Goal: Task Accomplishment & Management: Manage account settings

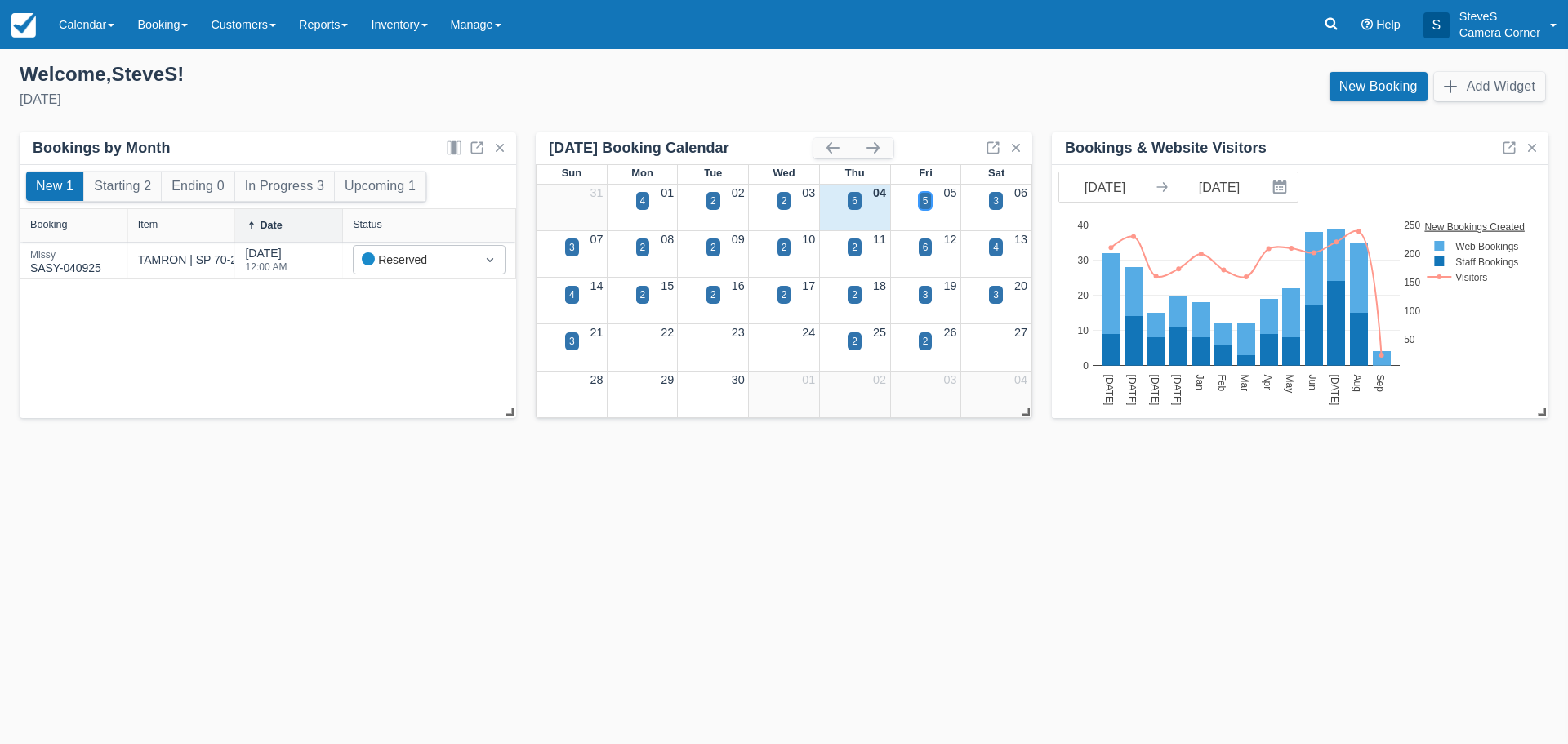
click at [925, 196] on div "5" at bounding box center [925, 201] width 6 height 15
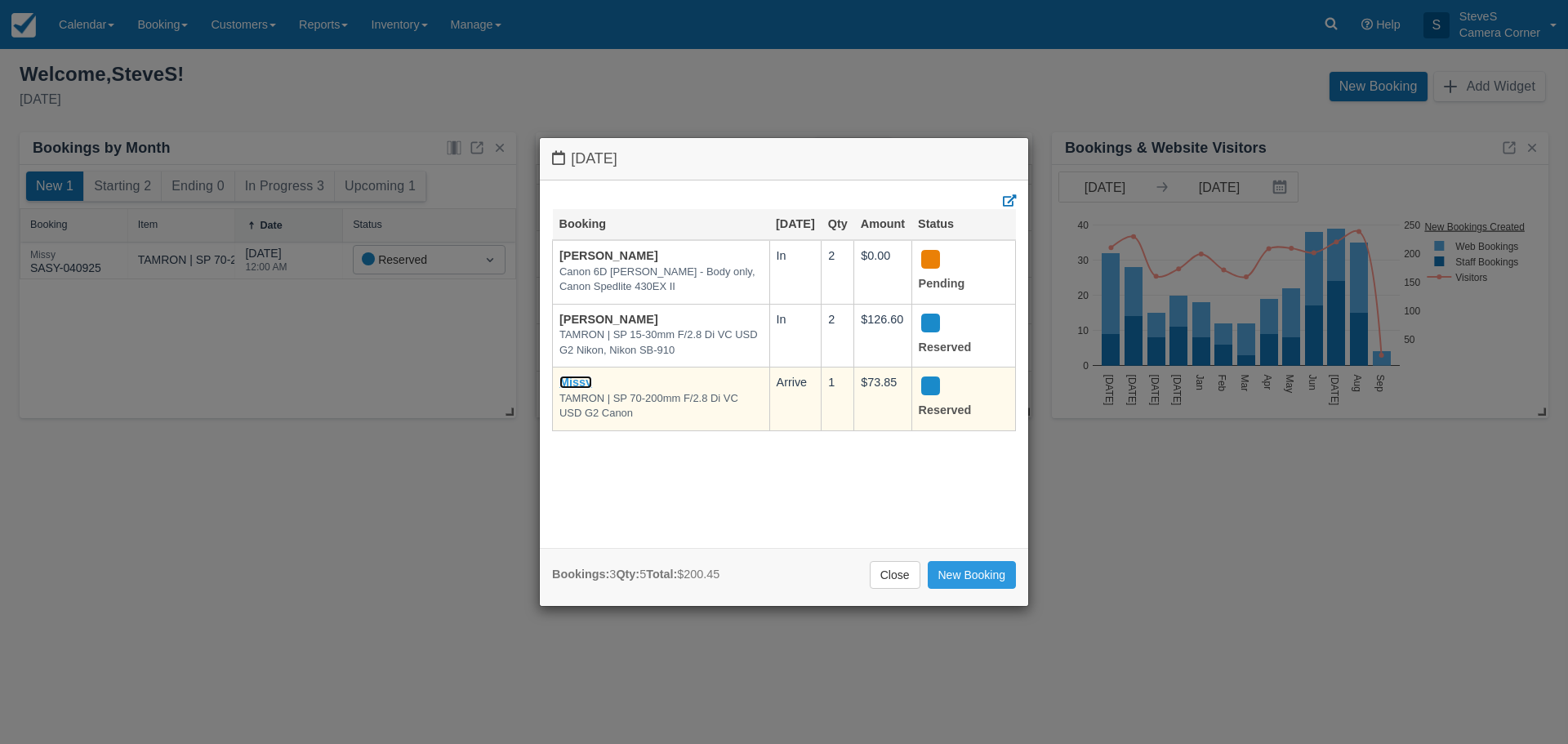
click at [566, 379] on link "Missy" at bounding box center [575, 382] width 32 height 13
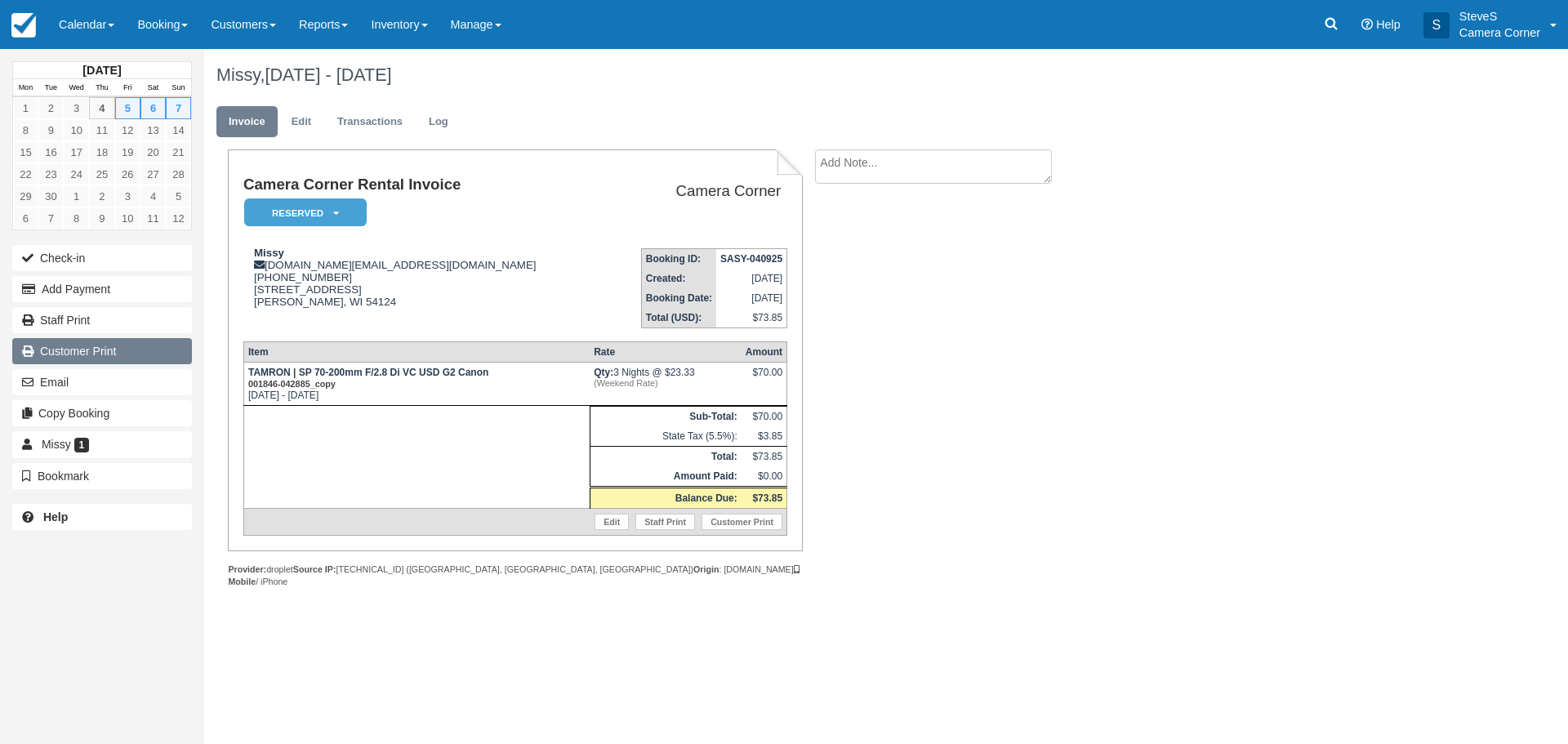
click at [114, 357] on link "Customer Print" at bounding box center [102, 351] width 180 height 26
click at [19, 22] on img at bounding box center [23, 25] width 24 height 24
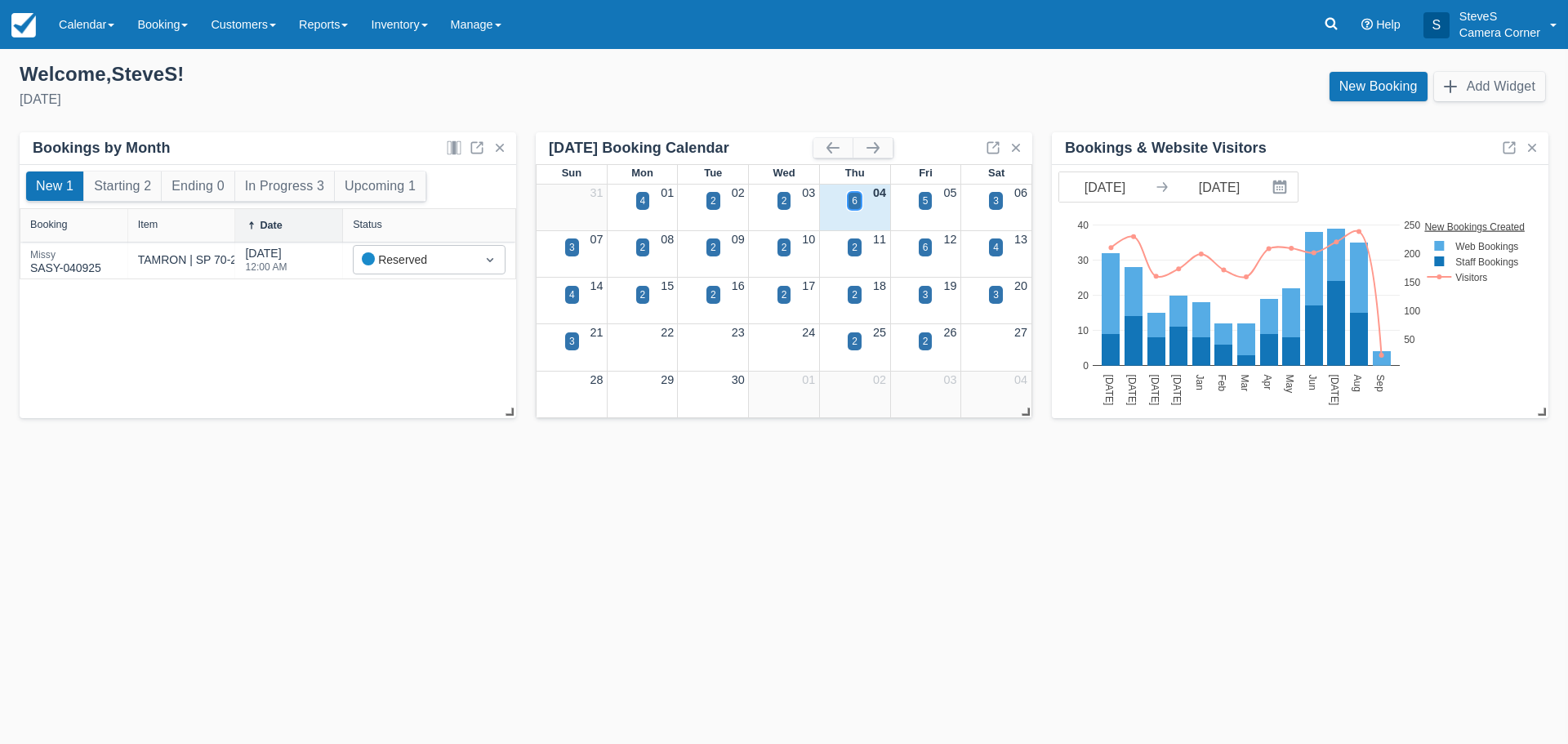
click at [856, 204] on div "6" at bounding box center [855, 201] width 6 height 15
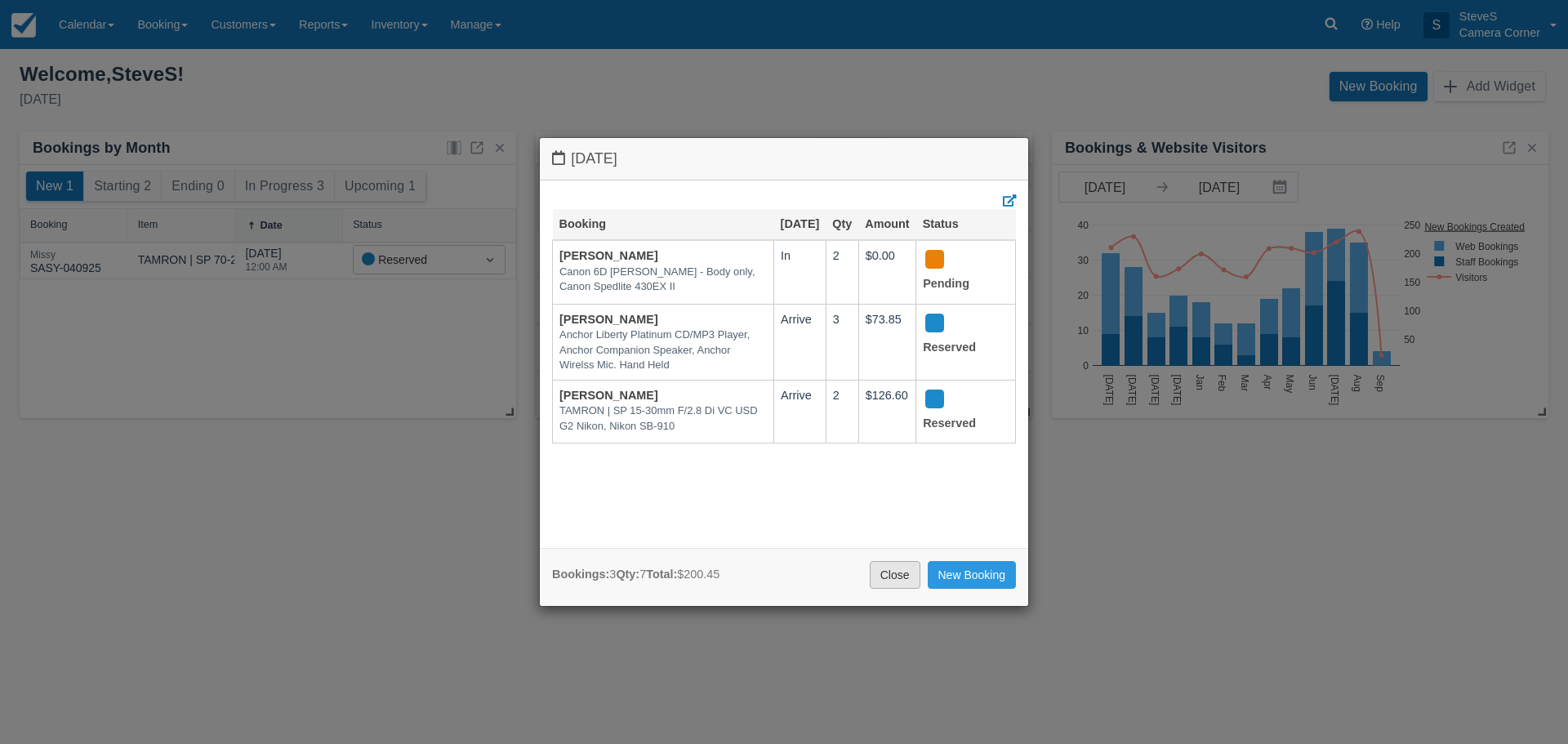
click at [899, 573] on link "Close" at bounding box center [895, 574] width 51 height 27
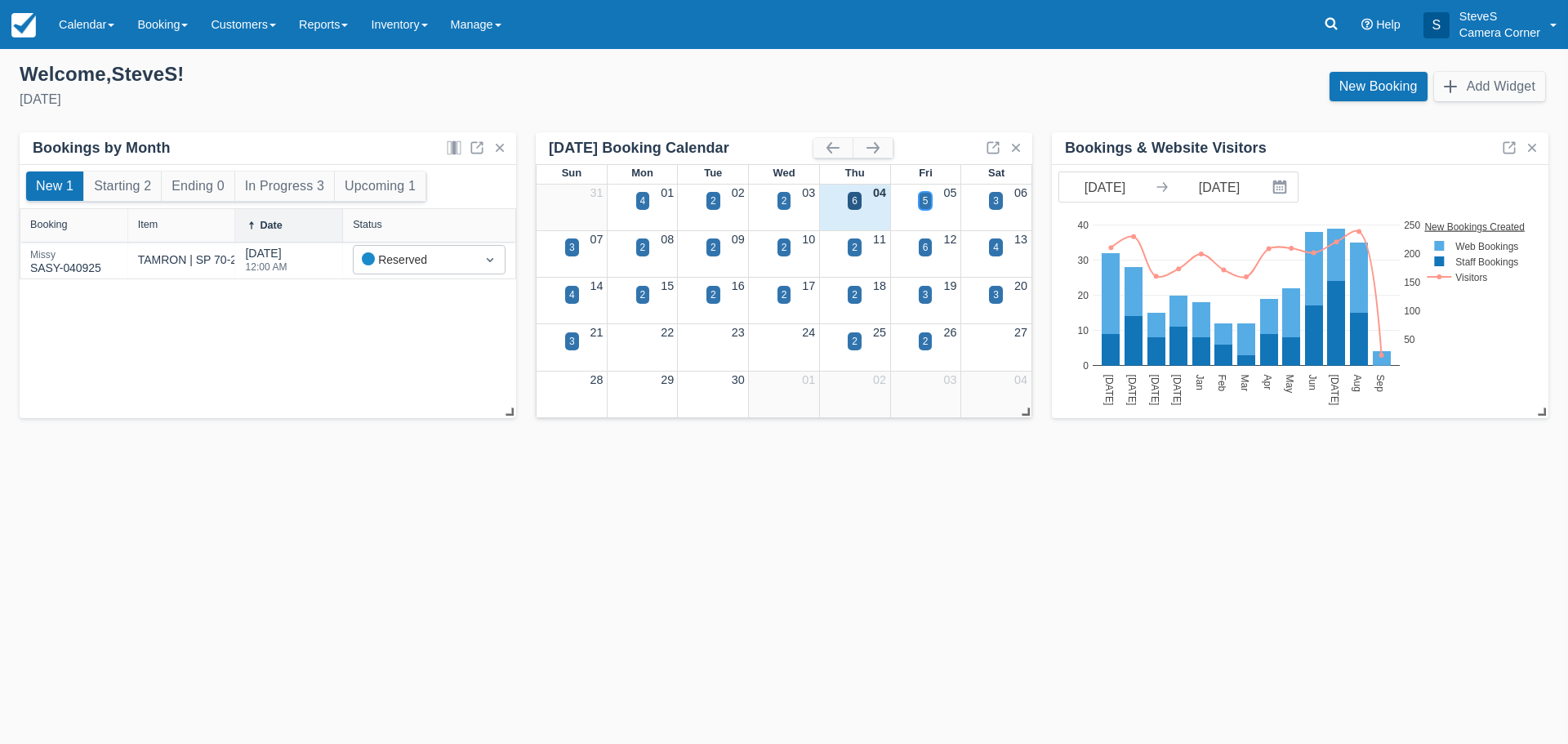
click at [923, 200] on div "5" at bounding box center [925, 201] width 6 height 15
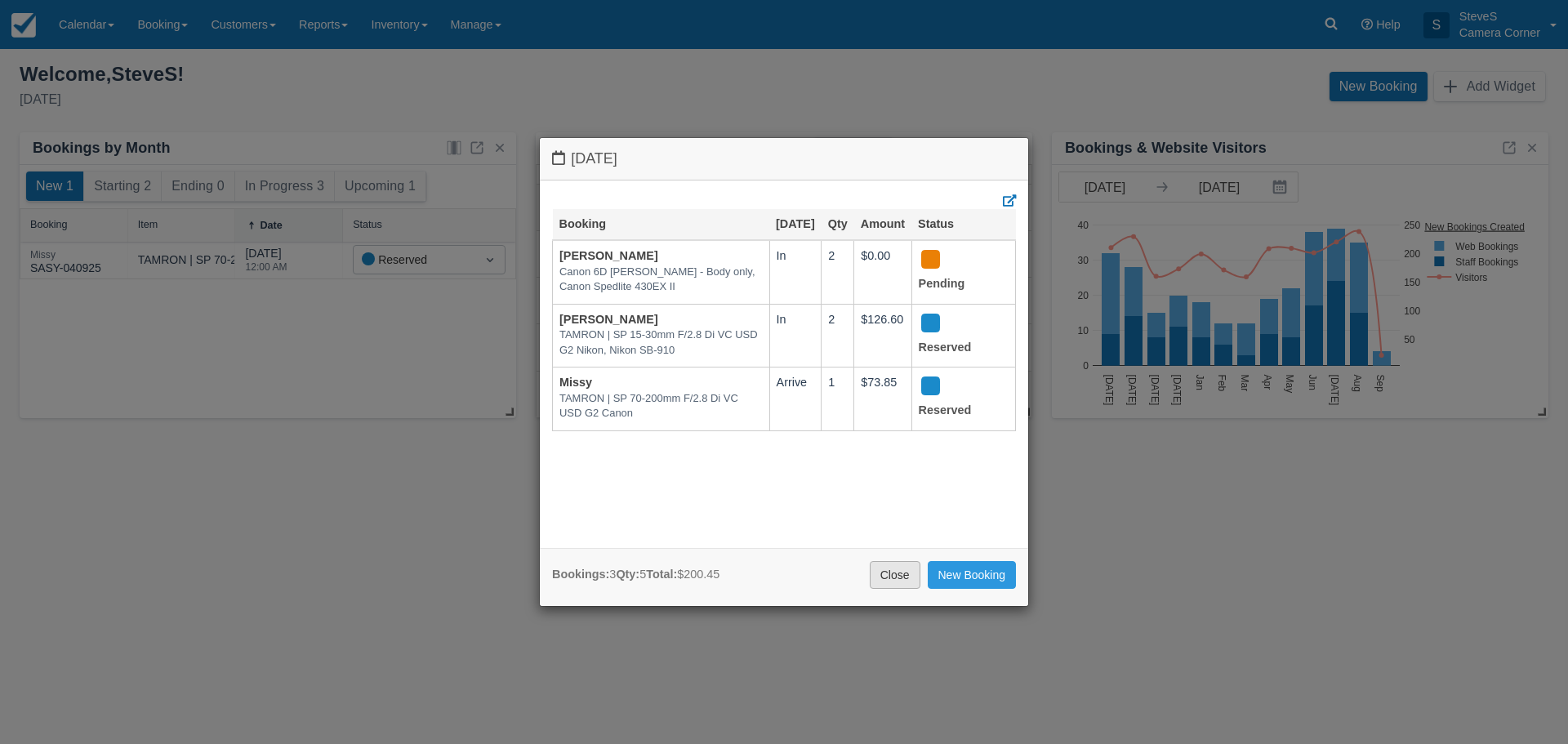
click at [901, 579] on link "Close" at bounding box center [895, 574] width 51 height 27
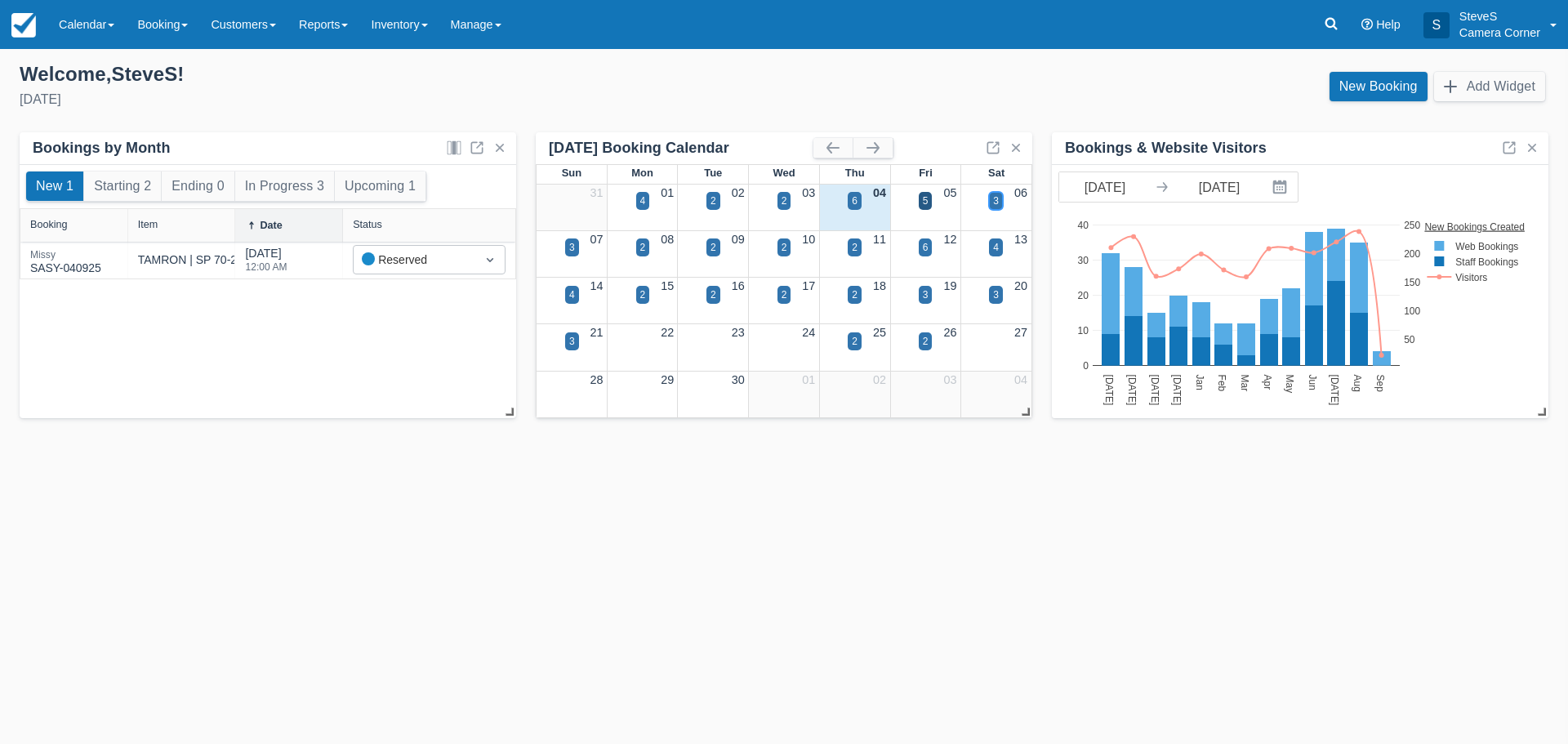
click at [995, 201] on div "3" at bounding box center [996, 201] width 6 height 15
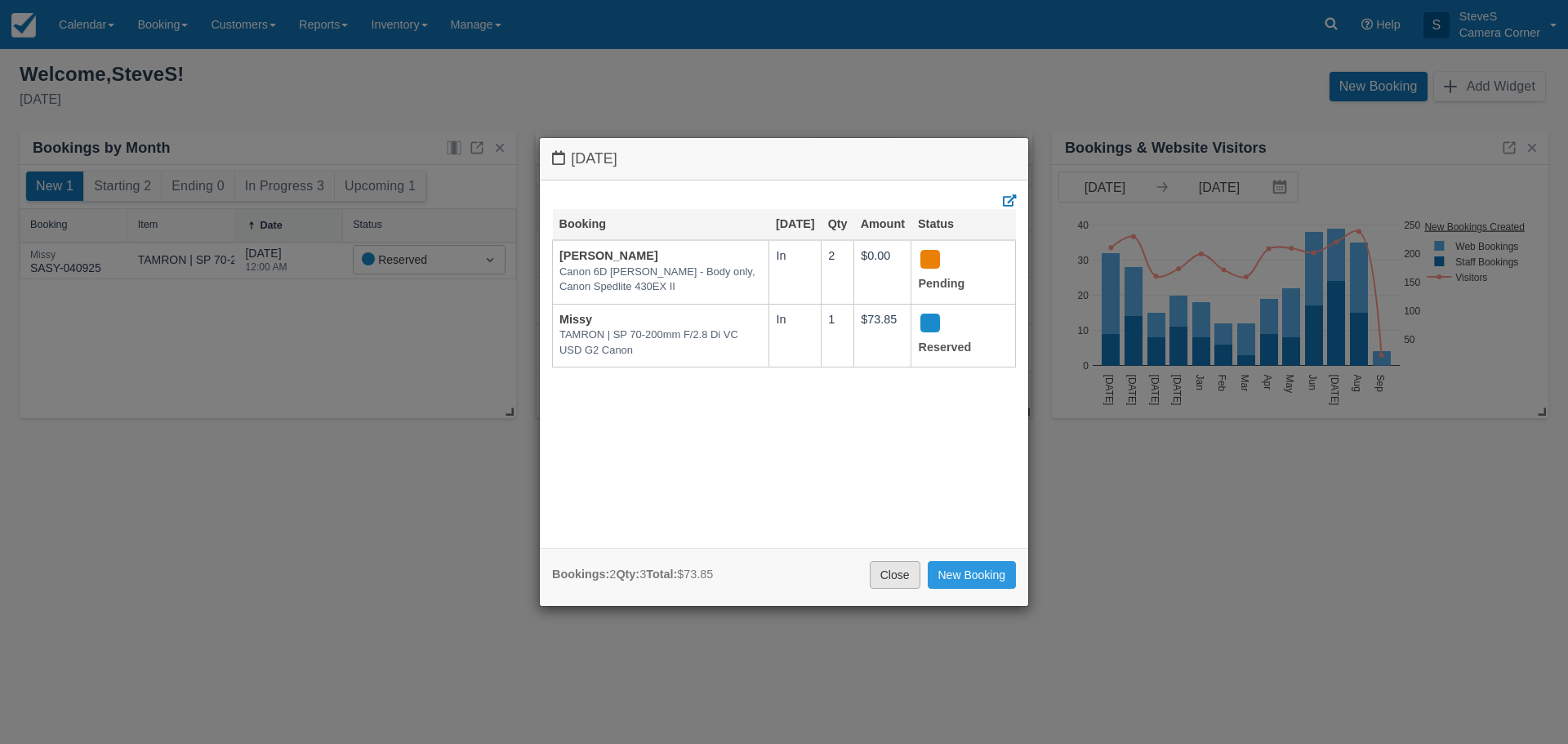
click at [897, 581] on link "Close" at bounding box center [895, 574] width 51 height 27
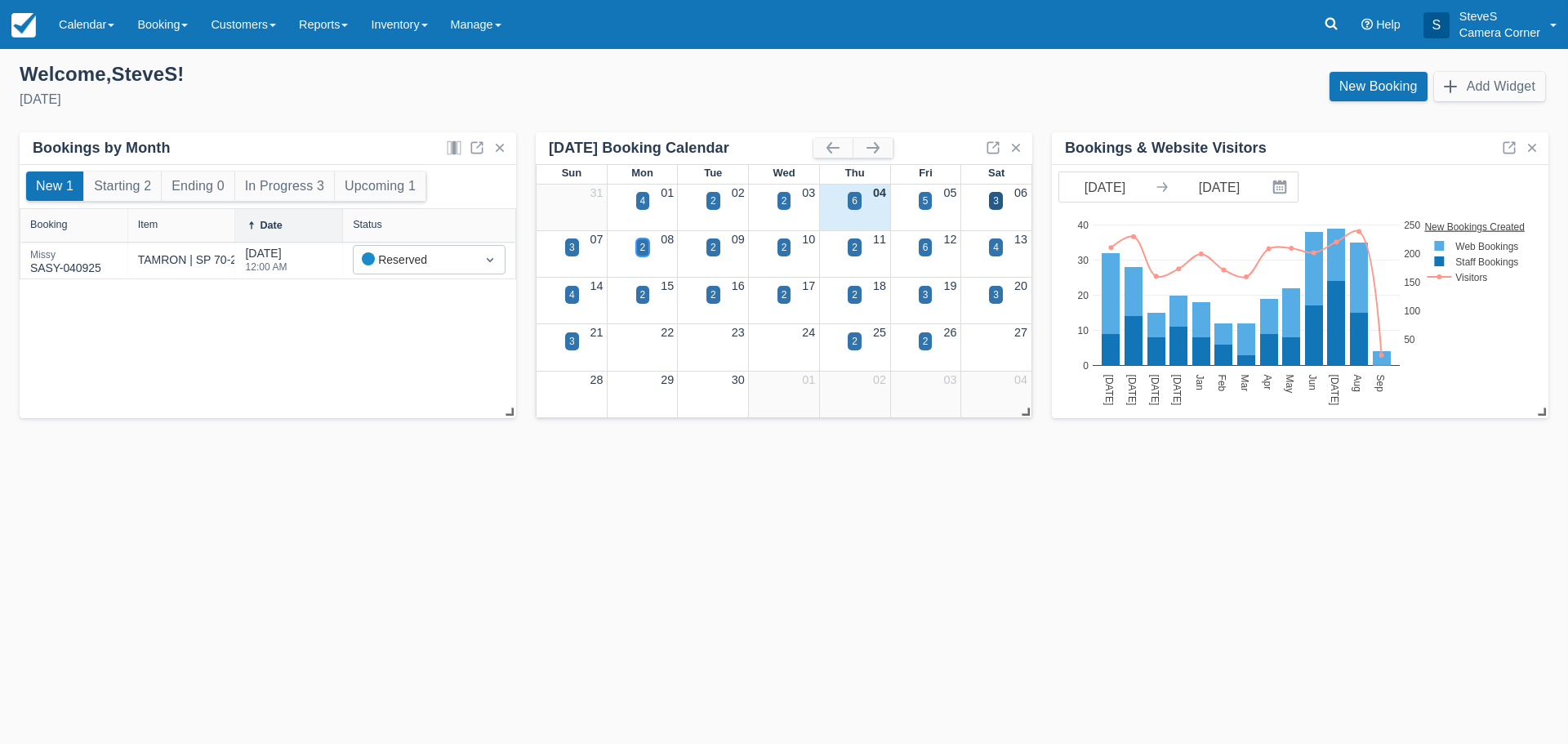
click at [646, 249] on div "2" at bounding box center [643, 248] width 14 height 18
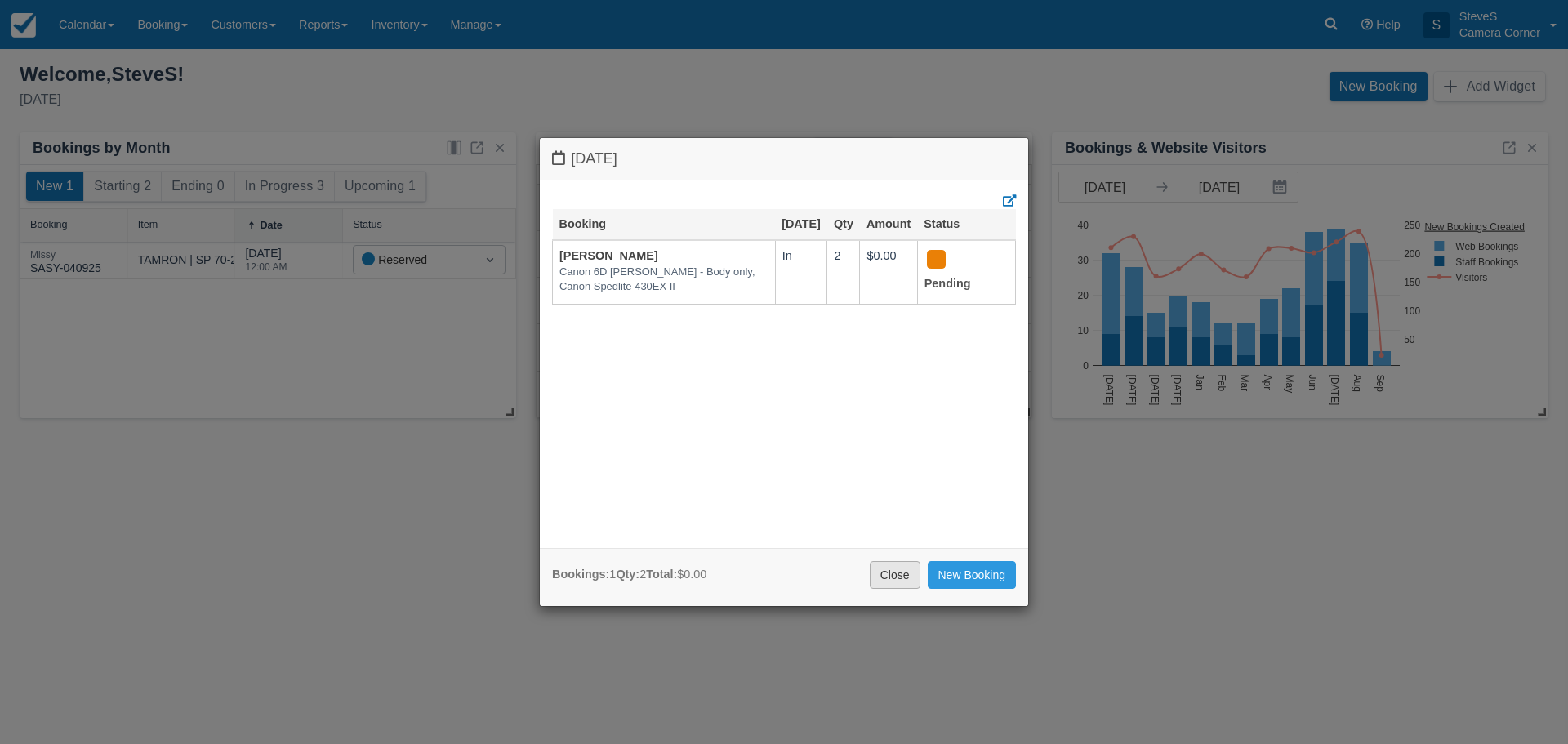
click at [891, 579] on link "Close" at bounding box center [895, 574] width 51 height 27
